Goal: Transaction & Acquisition: Subscribe to service/newsletter

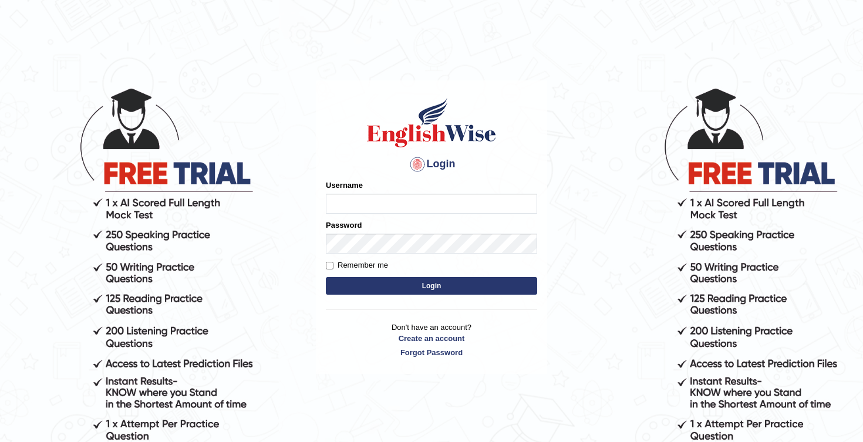
type input "Honey2025"
click at [424, 279] on button "Login" at bounding box center [431, 286] width 211 height 18
